Goal: Task Accomplishment & Management: Use online tool/utility

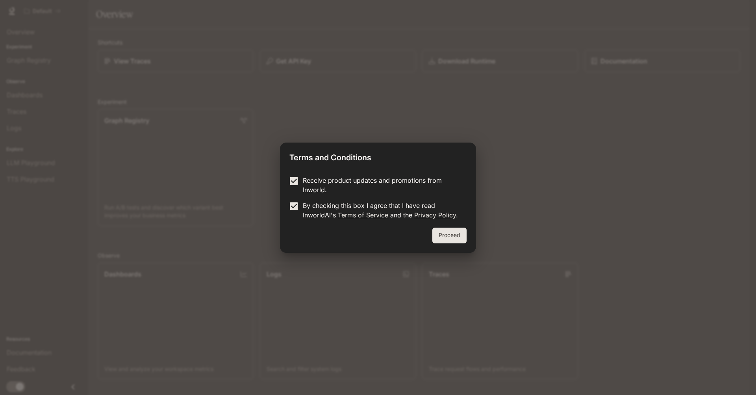
click at [453, 235] on button "Proceed" at bounding box center [450, 236] width 34 height 16
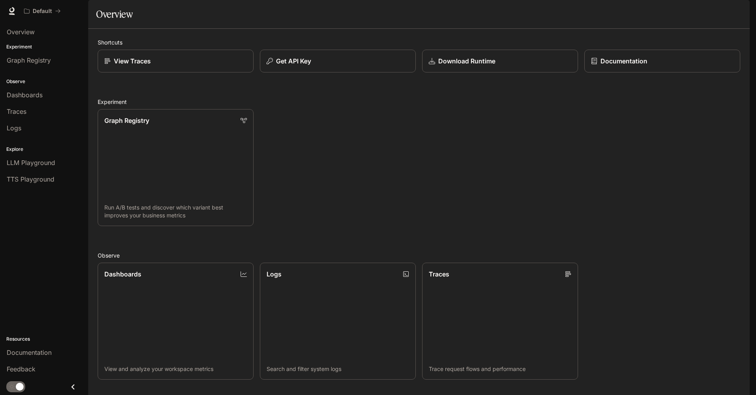
drag, startPoint x: 621, startPoint y: 0, endPoint x: 697, endPoint y: 333, distance: 341.9
click at [698, 334] on div "Dashboards View and analyze your workspace metrics Logs Search and filter syste…" at bounding box center [415, 317] width 649 height 123
click at [481, 66] on p "Download Runtime" at bounding box center [467, 60] width 58 height 9
click at [159, 73] on link "View Traces" at bounding box center [176, 61] width 158 height 23
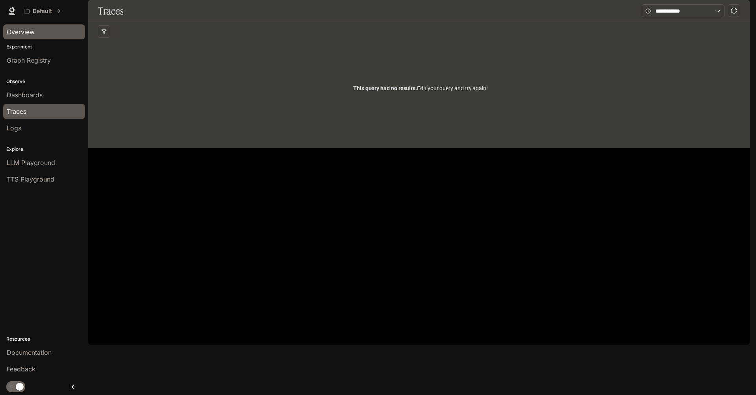
click at [42, 38] on link "Overview" at bounding box center [44, 31] width 82 height 15
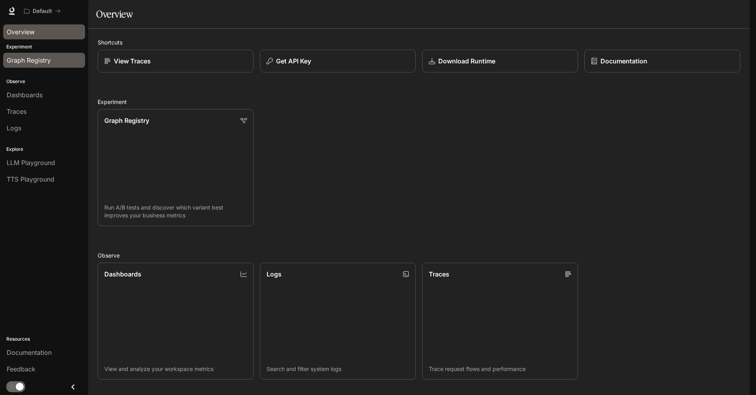
click at [36, 62] on span "Graph Registry" at bounding box center [29, 60] width 44 height 9
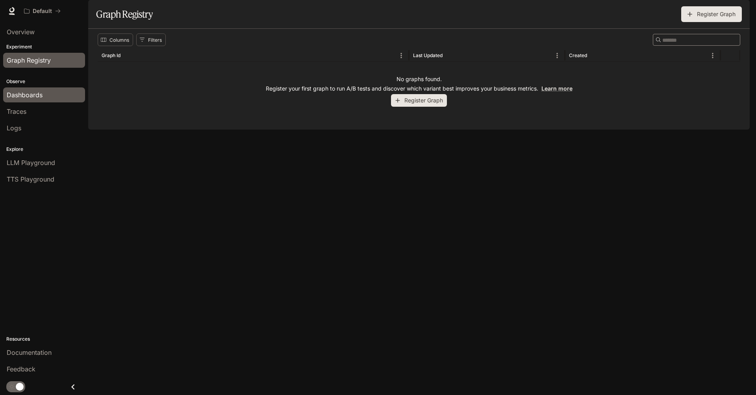
click at [14, 96] on span "Dashboards" at bounding box center [25, 94] width 36 height 9
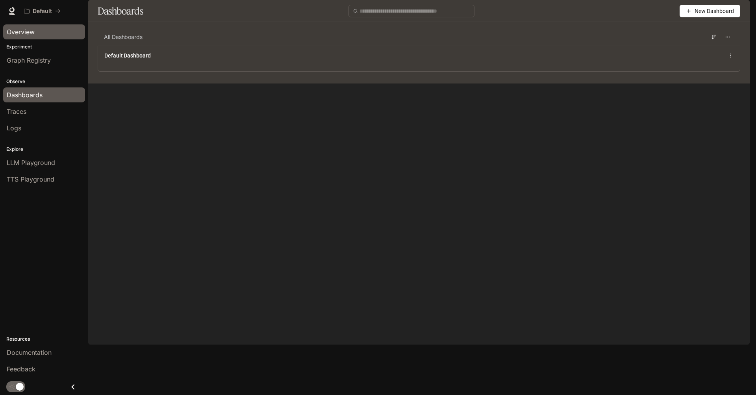
click at [39, 36] on div "Overview" at bounding box center [44, 31] width 75 height 9
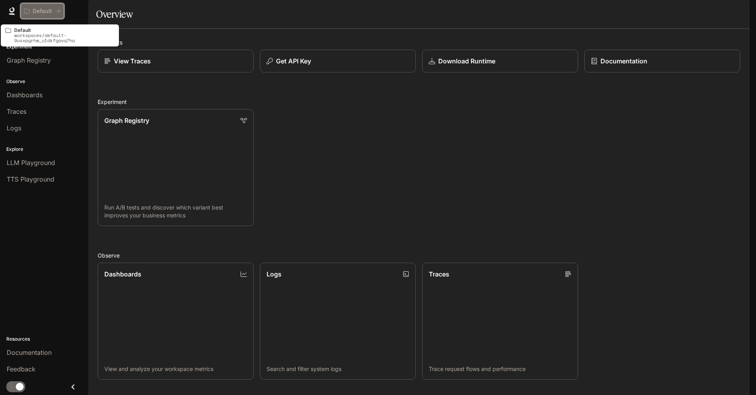
click at [61, 13] on button "Default" at bounding box center [42, 11] width 44 height 16
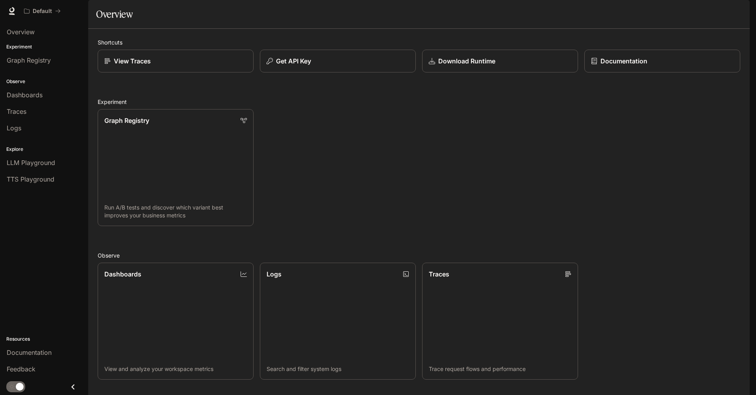
click at [439, 200] on div "Graph Registry Run A/B tests and discover which variant best improves your busi…" at bounding box center [415, 164] width 649 height 123
click at [337, 73] on button "Get API Key" at bounding box center [338, 61] width 158 height 23
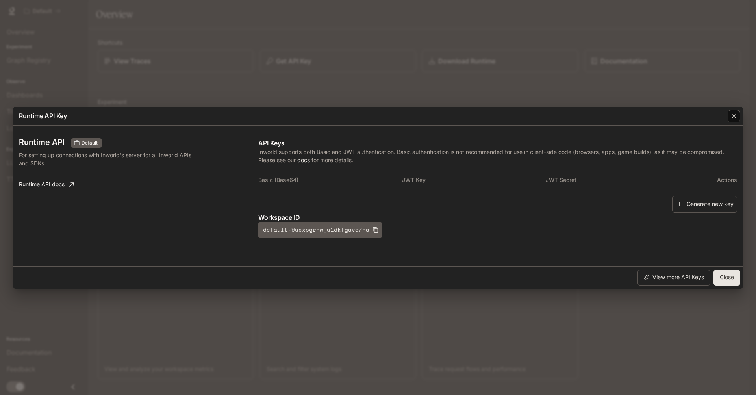
click at [728, 116] on div "button" at bounding box center [734, 116] width 13 height 13
